Goal: Task Accomplishment & Management: Use online tool/utility

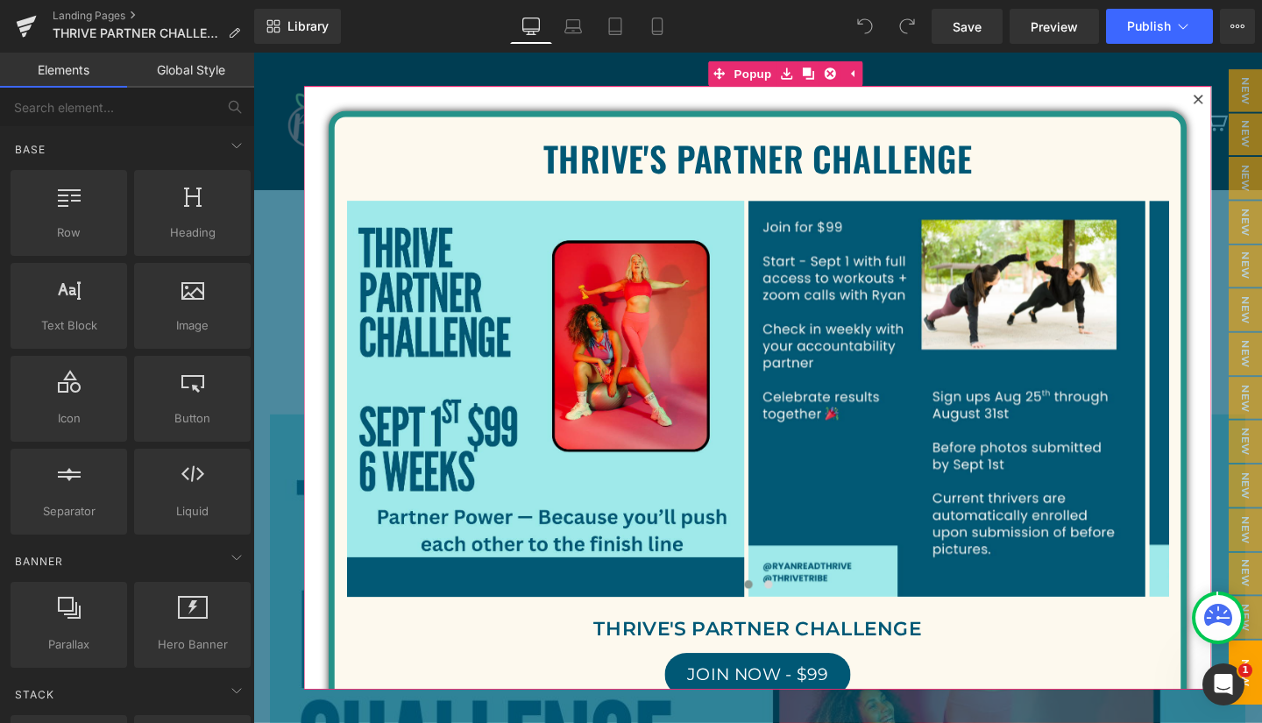
click at [1242, 96] on icon at bounding box center [1247, 101] width 11 height 11
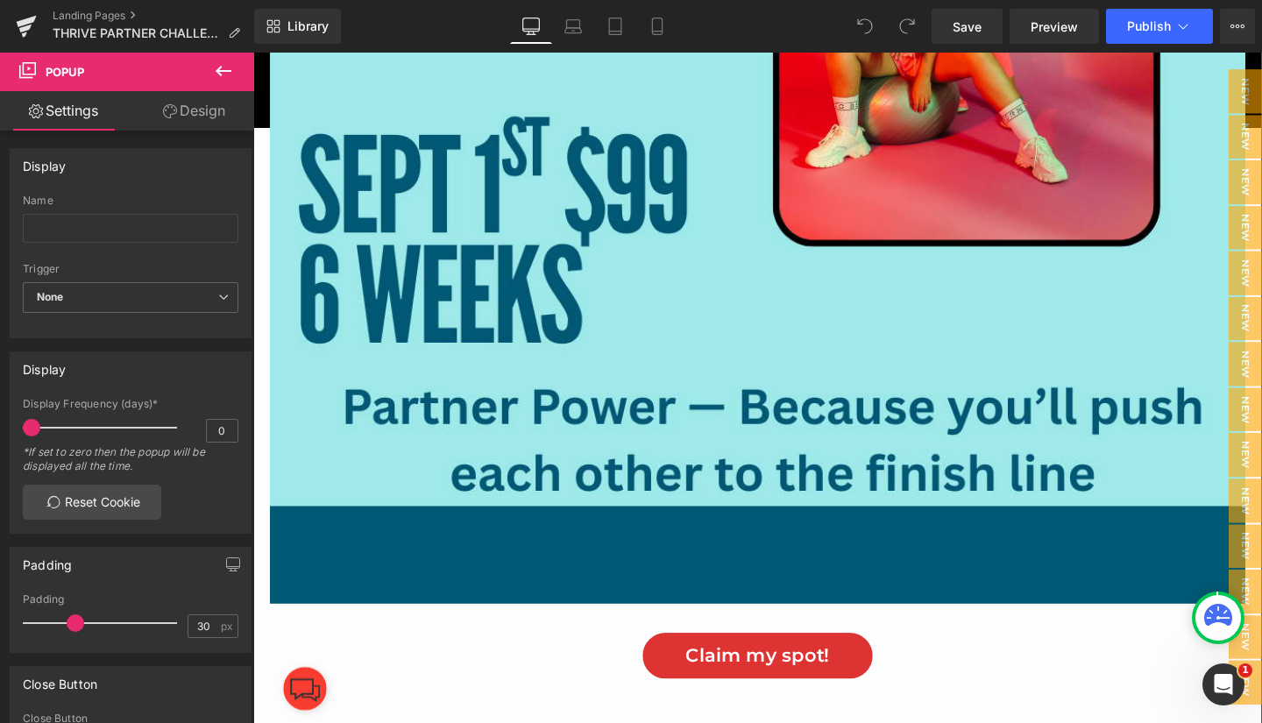
scroll to position [663, 0]
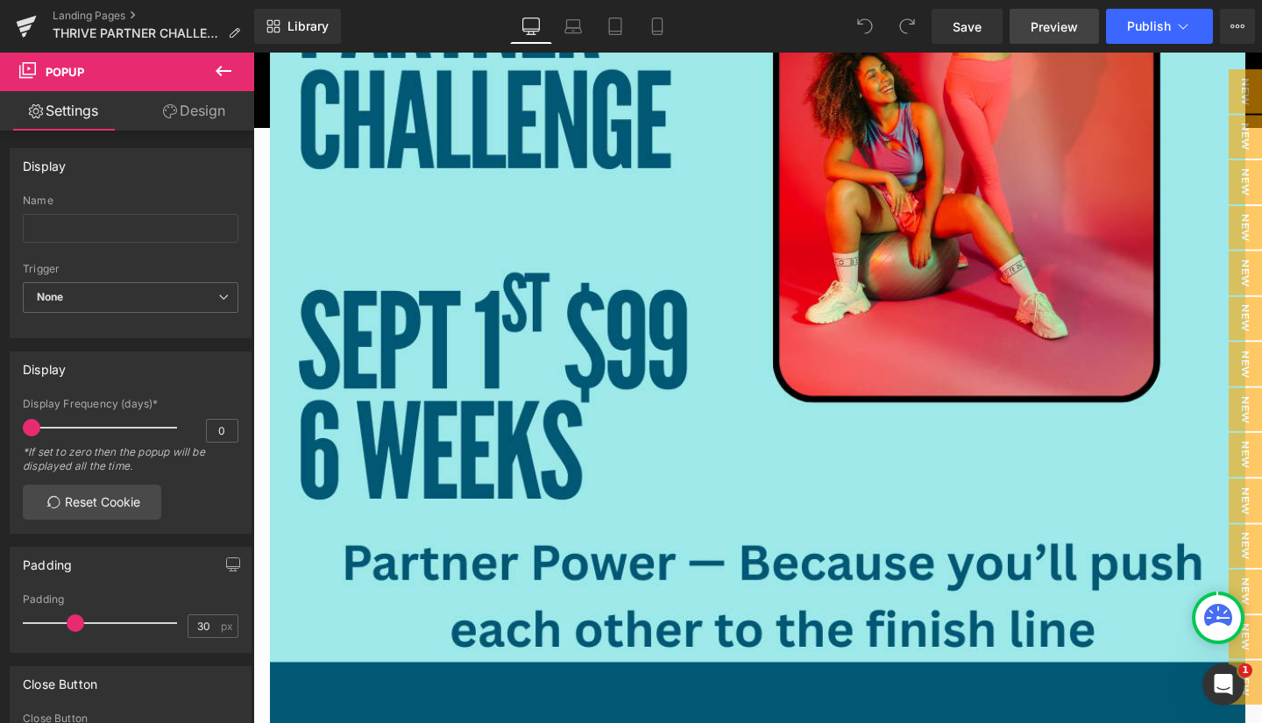
click at [1048, 27] on span "Preview" at bounding box center [1054, 27] width 47 height 18
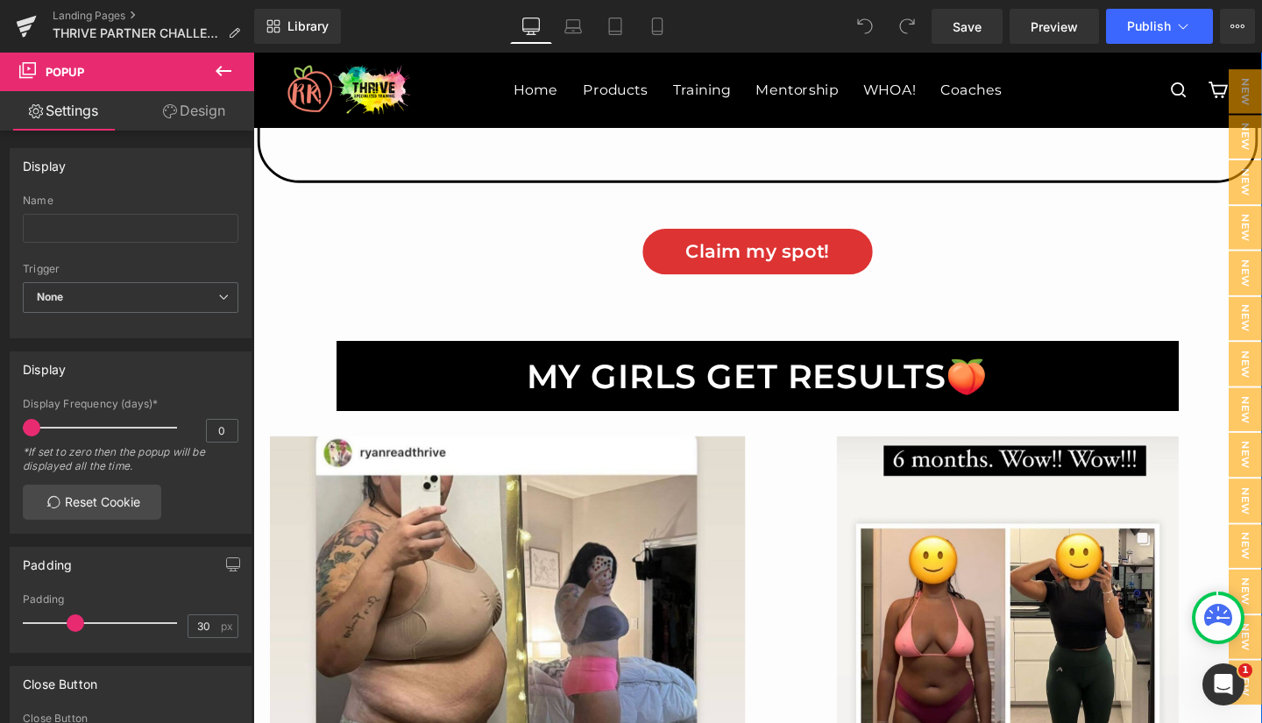
scroll to position [3969, 0]
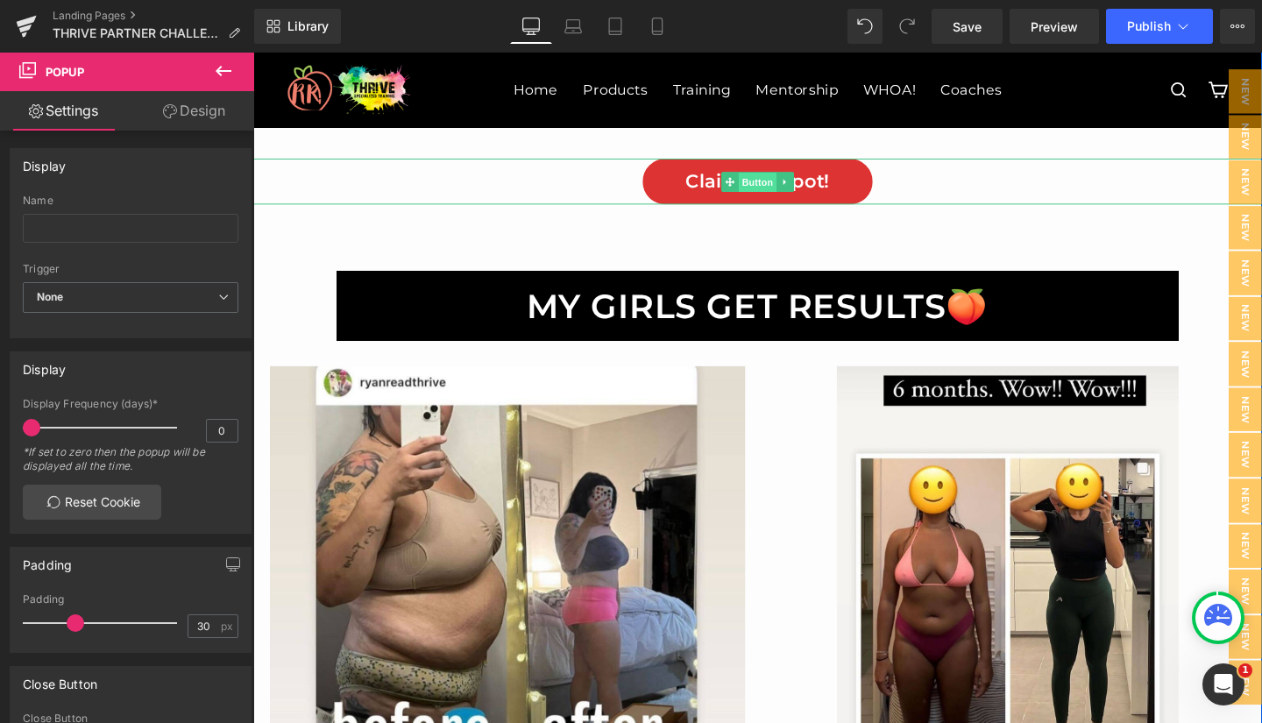
click at [776, 194] on span "Button" at bounding box center [784, 188] width 40 height 21
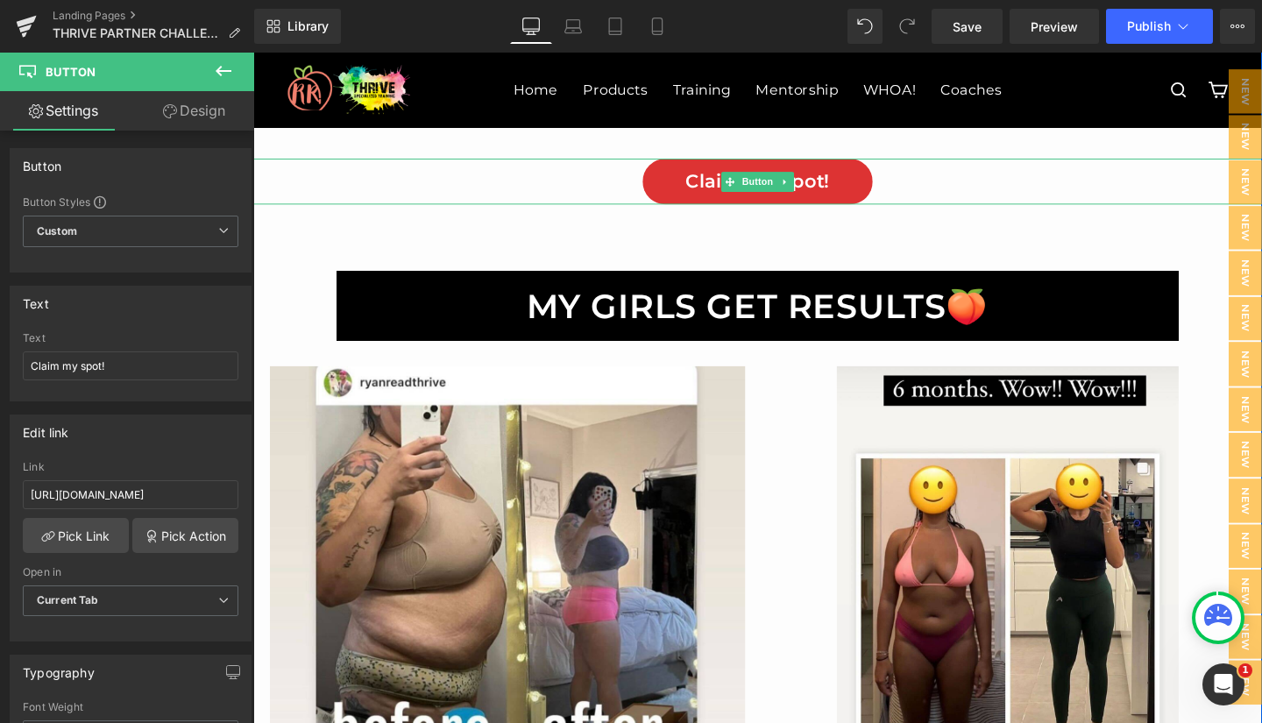
click at [719, 188] on span "Claim my spot!" at bounding box center [784, 188] width 152 height 24
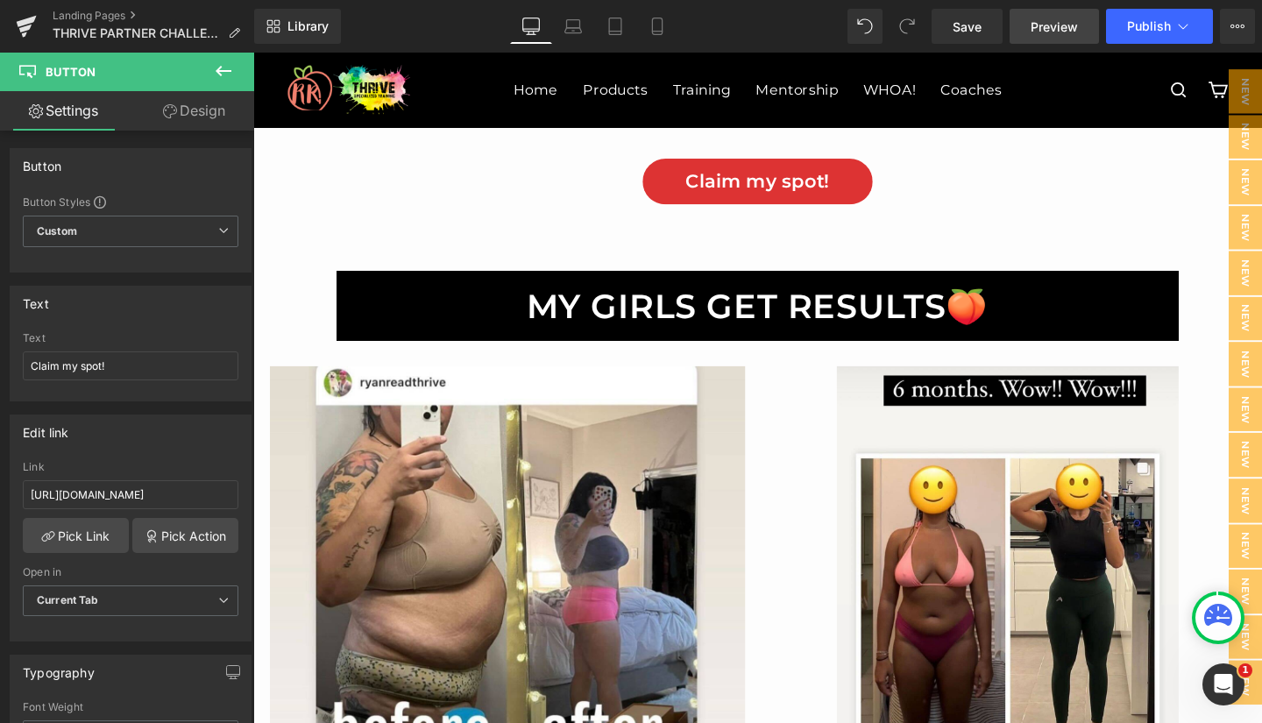
click at [1041, 32] on span "Preview" at bounding box center [1054, 27] width 47 height 18
click at [1154, 27] on span "Publish" at bounding box center [1149, 26] width 44 height 14
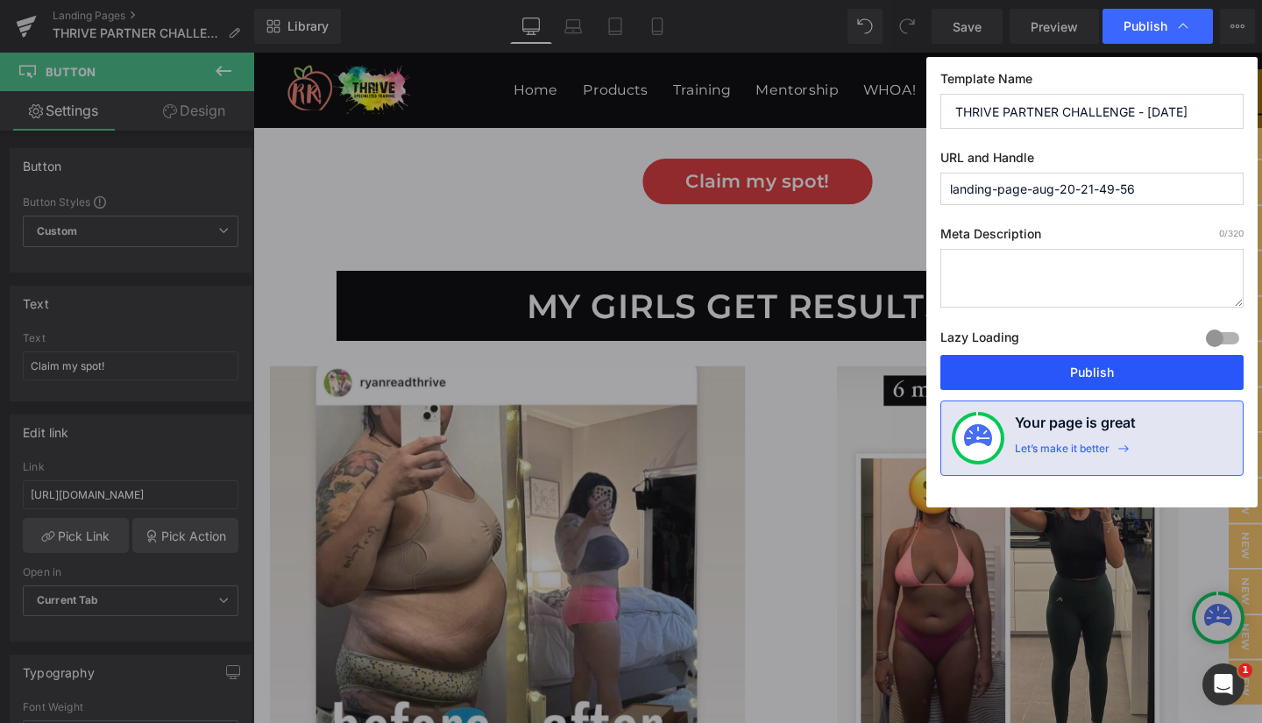
click at [0, 0] on button "Publish" at bounding box center [0, 0] width 0 height 0
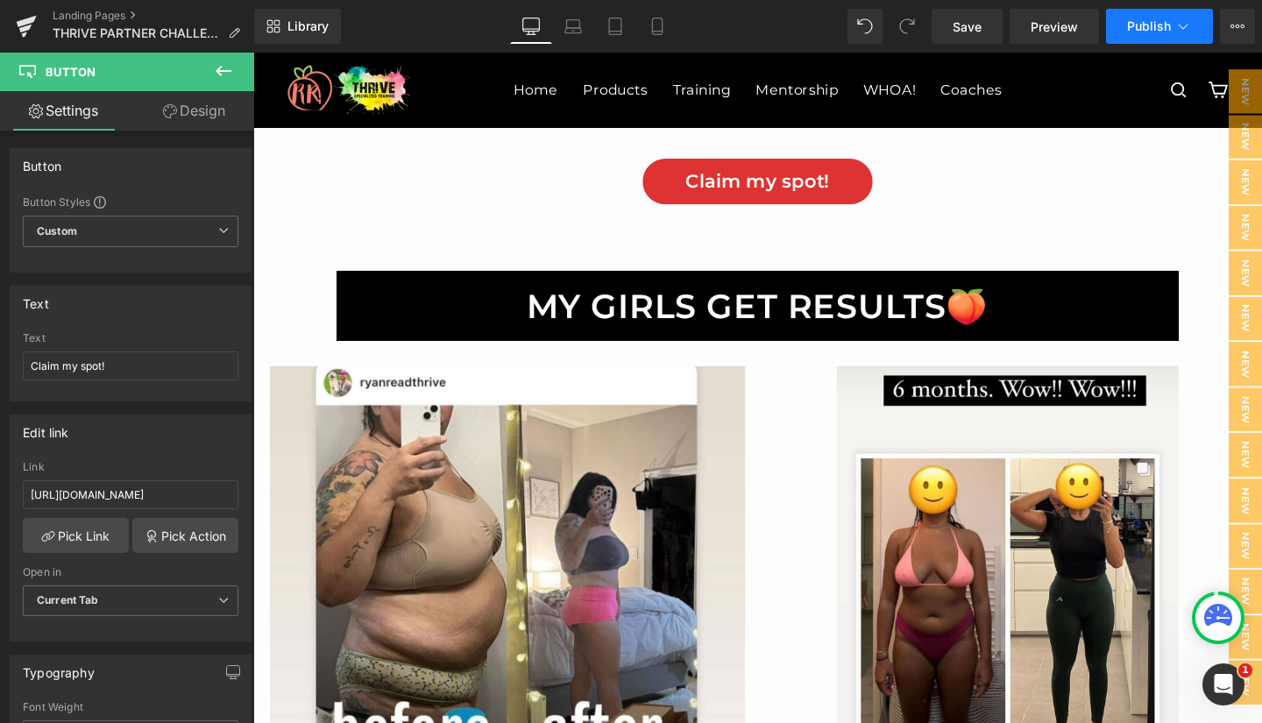
click at [1190, 36] on button "Publish" at bounding box center [1159, 26] width 107 height 35
click at [1236, 25] on icon at bounding box center [1238, 26] width 14 height 14
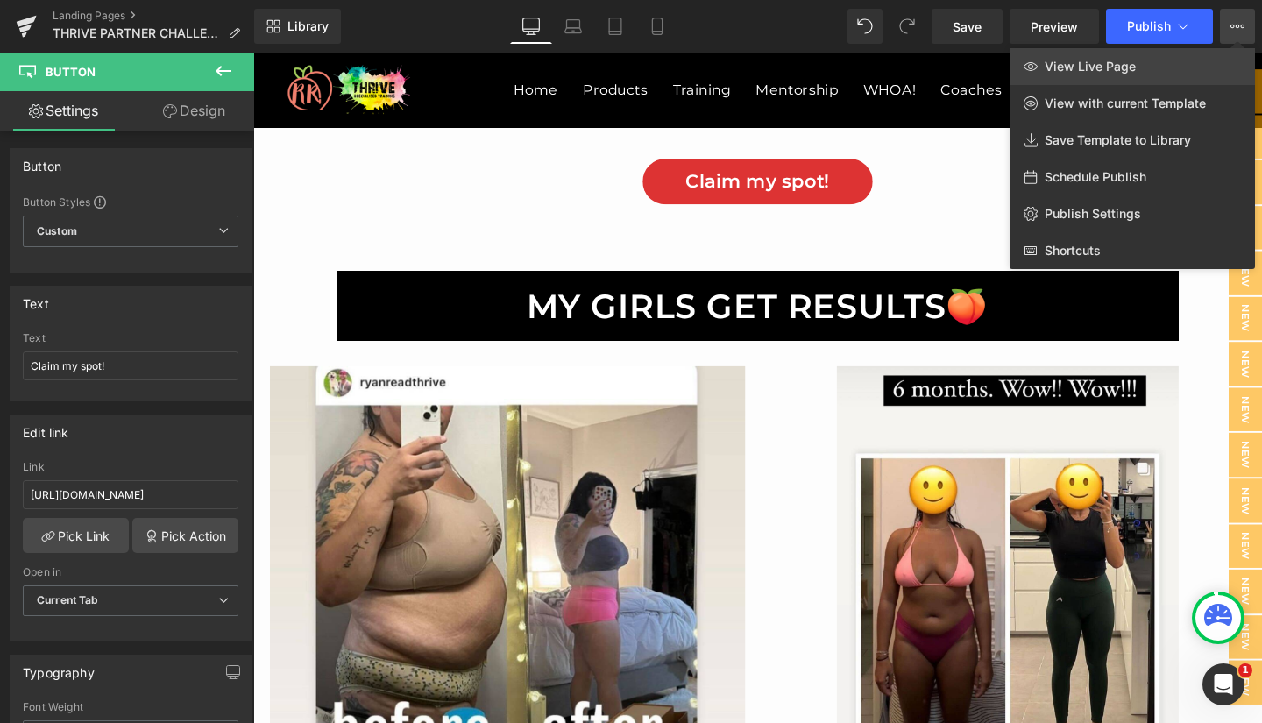
click at [1134, 60] on link "View Live Page" at bounding box center [1132, 66] width 245 height 37
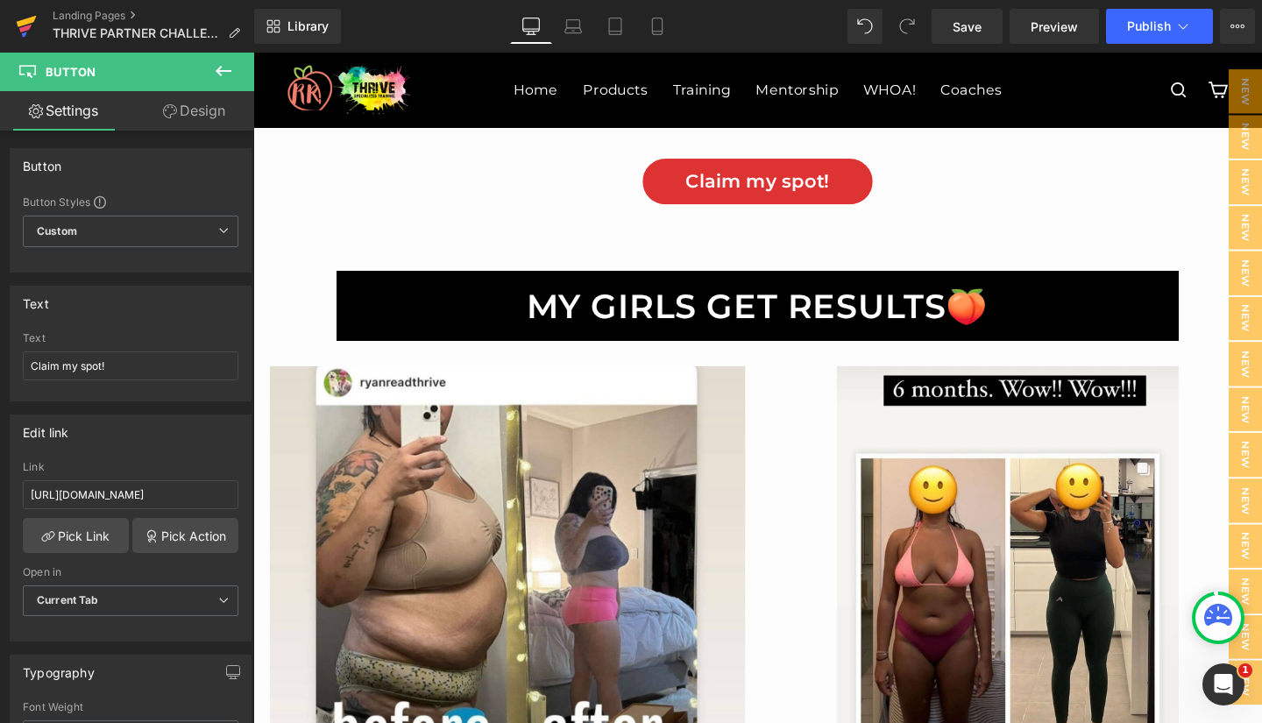
click at [29, 31] on icon at bounding box center [26, 26] width 21 height 44
